Goal: Task Accomplishment & Management: Manage account settings

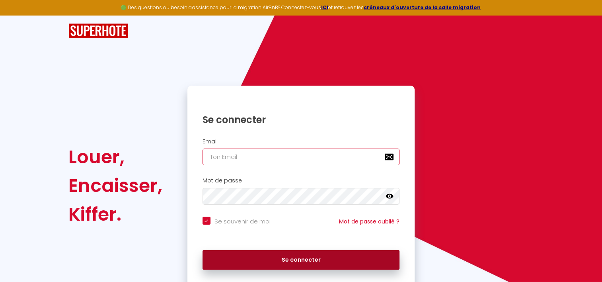
type input "[EMAIL_ADDRESS][DOMAIN_NAME]"
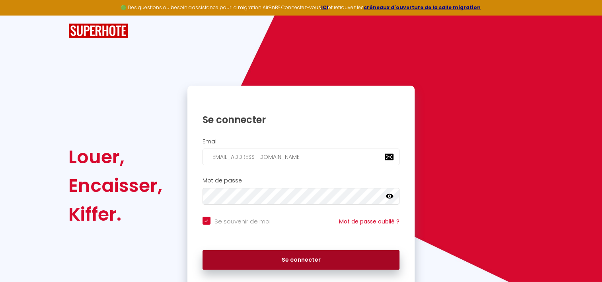
click at [269, 257] on button "Se connecter" at bounding box center [302, 260] width 198 height 20
checkbox input "true"
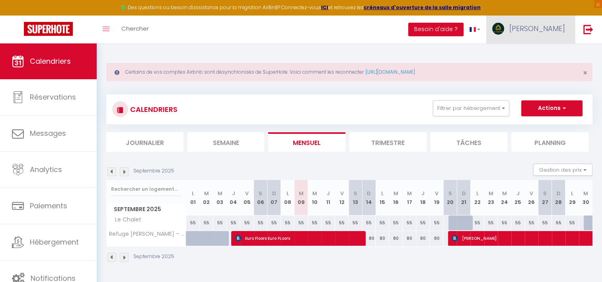
click at [548, 28] on span "[PERSON_NAME]" at bounding box center [538, 28] width 56 height 10
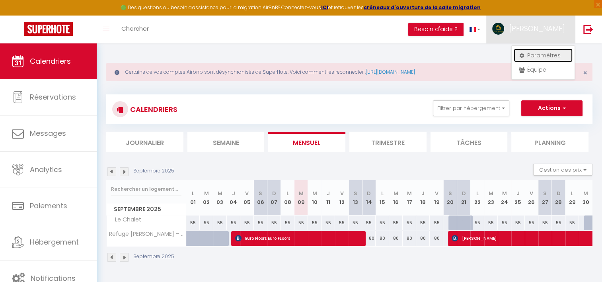
click at [530, 57] on link "Paramètres" at bounding box center [543, 56] width 59 height 14
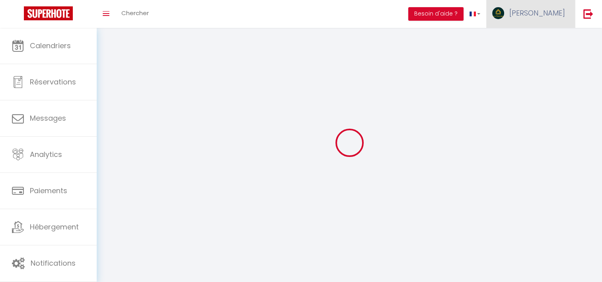
click at [545, 17] on link "[PERSON_NAME]" at bounding box center [531, 14] width 89 height 28
select select "fr"
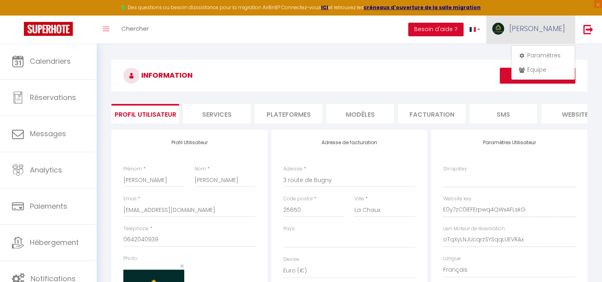
type input "E0y7zC0iEFErpwq4QWxAFLskG"
type input "oTqXyLNJUcqrzSYSqqLUEVRAx"
type input "[URL][DOMAIN_NAME]"
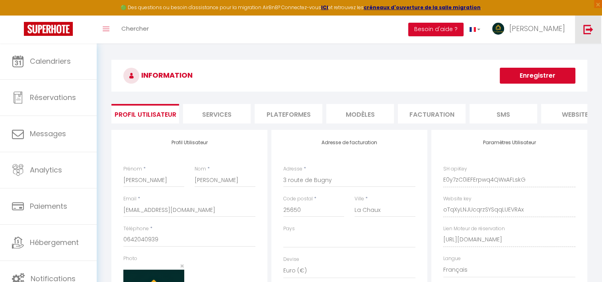
click at [594, 29] on link at bounding box center [588, 30] width 26 height 28
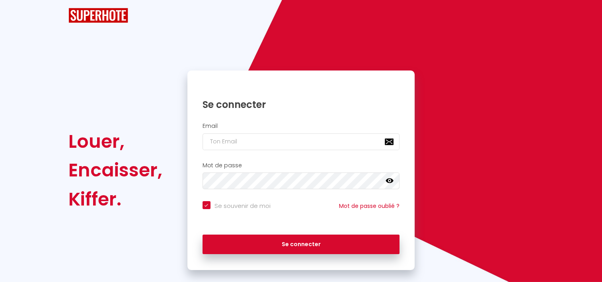
checkbox input "true"
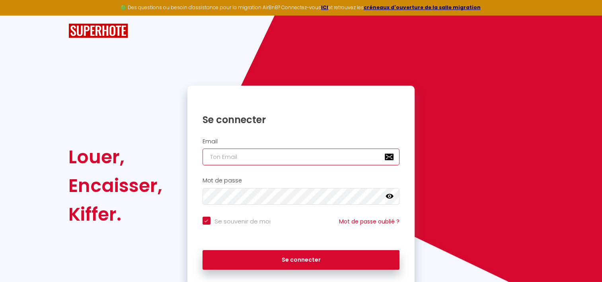
type input "[EMAIL_ADDRESS][DOMAIN_NAME]"
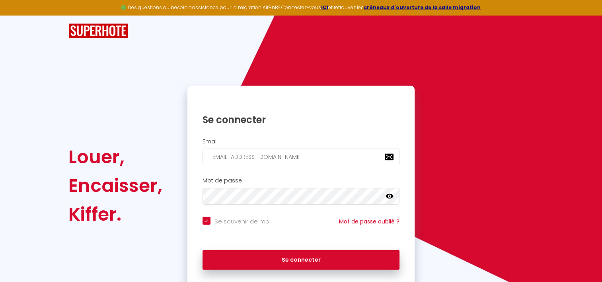
click at [391, 197] on icon at bounding box center [390, 196] width 8 height 5
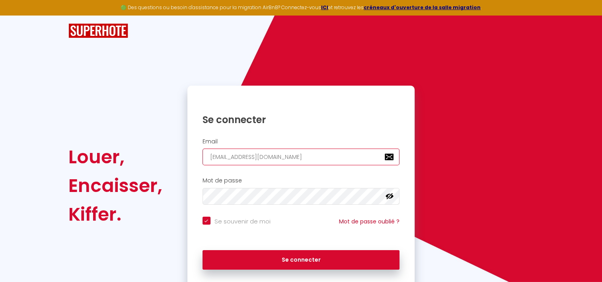
drag, startPoint x: 282, startPoint y: 154, endPoint x: 174, endPoint y: 101, distance: 120.9
click at [174, 101] on div "Louer, Encaisser, [PERSON_NAME]. Se connecter Email [EMAIL_ADDRESS][DOMAIN_NAME…" at bounding box center [301, 186] width 476 height 200
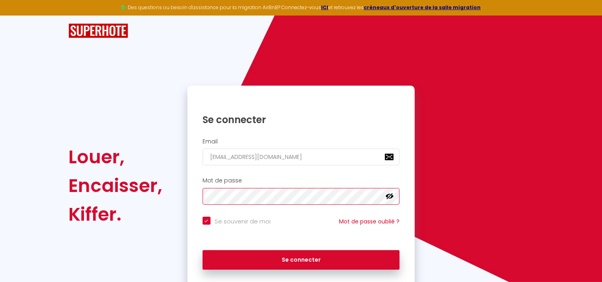
click at [196, 177] on div "Mot de passe false" at bounding box center [301, 190] width 217 height 27
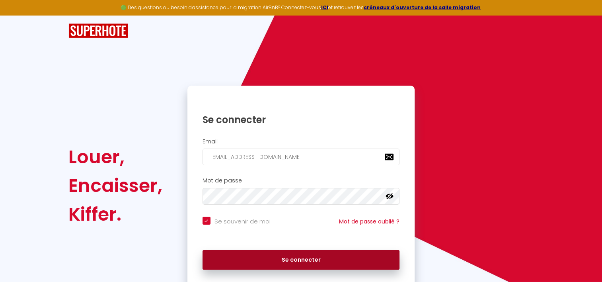
click at [315, 256] on button "Se connecter" at bounding box center [302, 260] width 198 height 20
checkbox input "true"
